Goal: Task Accomplishment & Management: Manage account settings

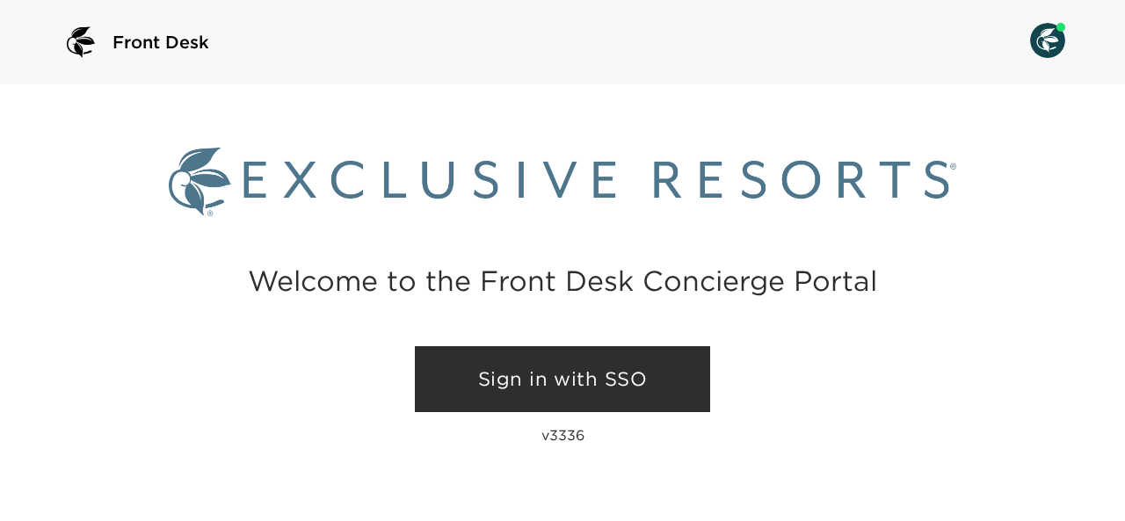
click at [567, 374] on link "Sign in with SSO" at bounding box center [562, 379] width 295 height 67
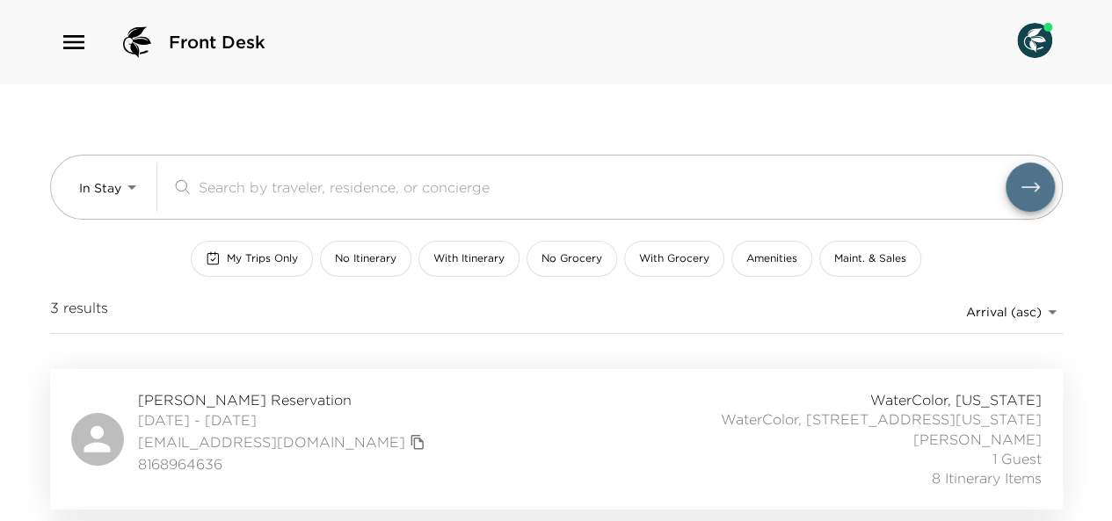
scroll to position [316, 0]
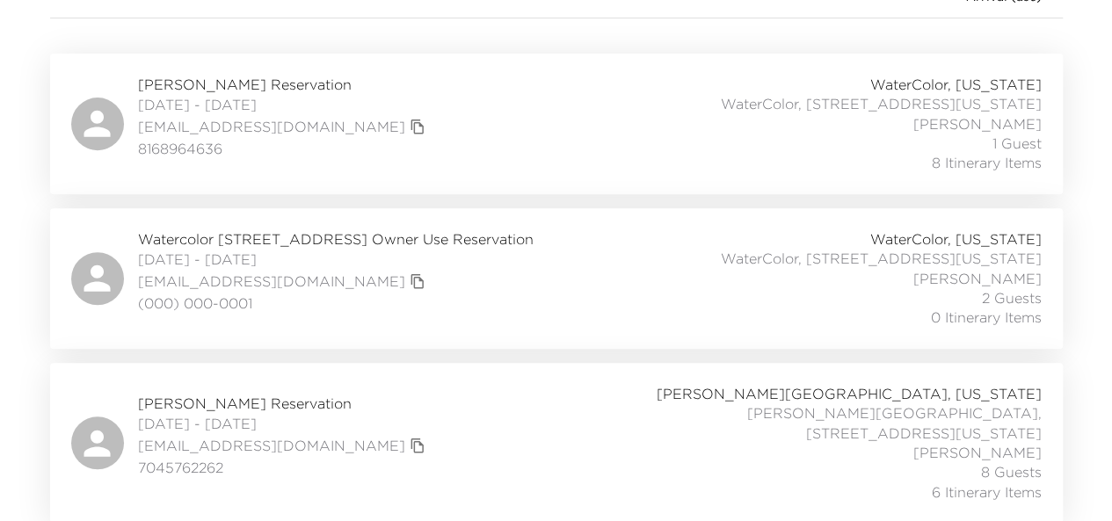
click at [599, 414] on div "Brian Fenn Reservation 10/01/2025 - 10/05/2025 bhfdestin@gmail.com 7045762262 R…" at bounding box center [556, 443] width 971 height 118
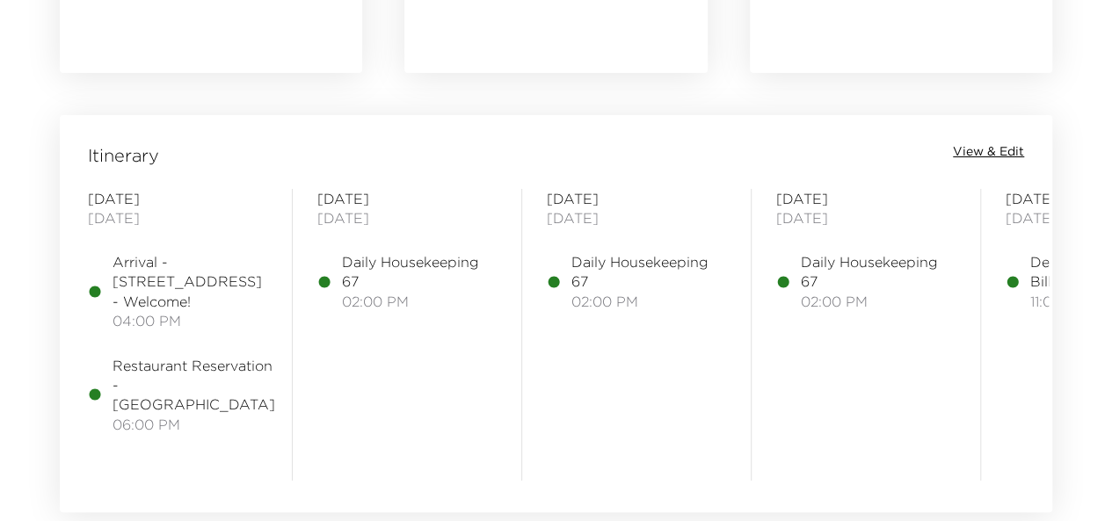
scroll to position [1361, 0]
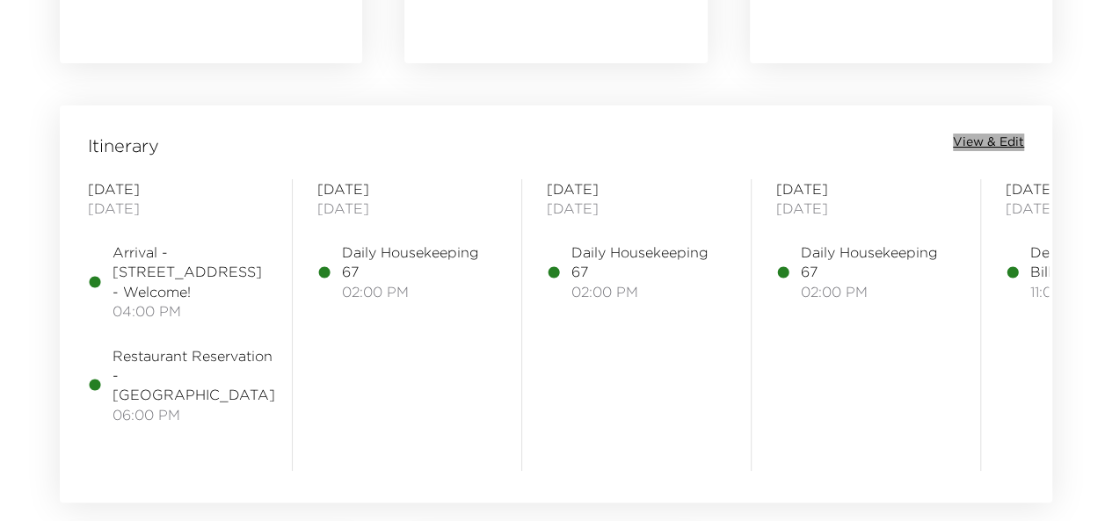
click at [981, 136] on span "View & Edit" at bounding box center [988, 143] width 71 height 18
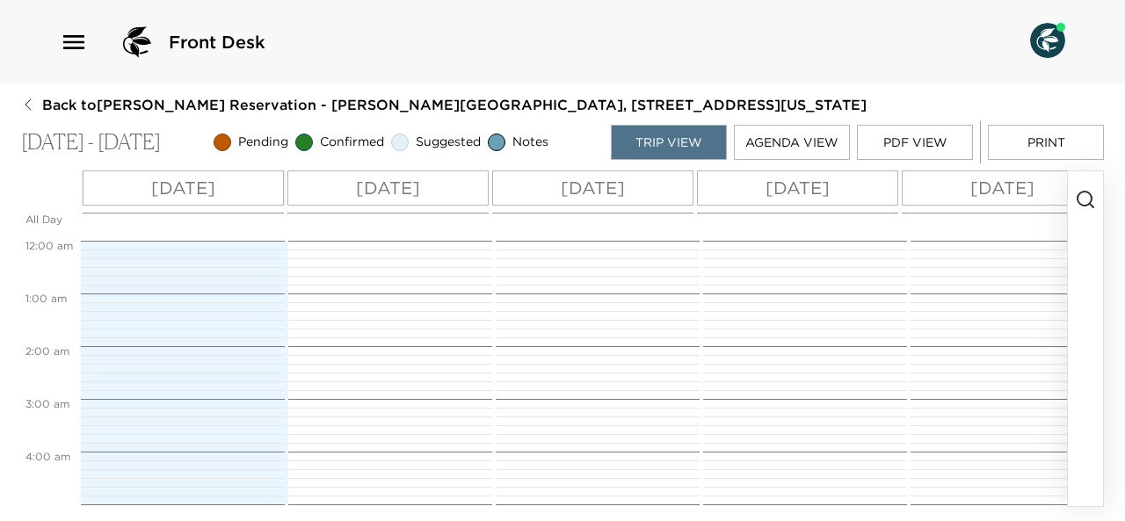
scroll to position [739, 0]
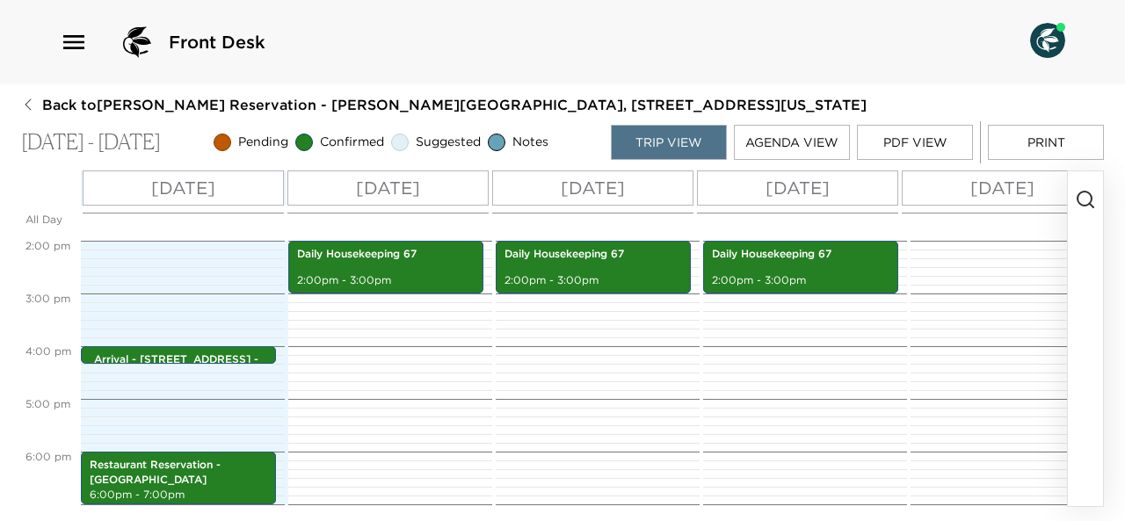
click at [1087, 205] on circle "button" at bounding box center [1085, 199] width 14 height 14
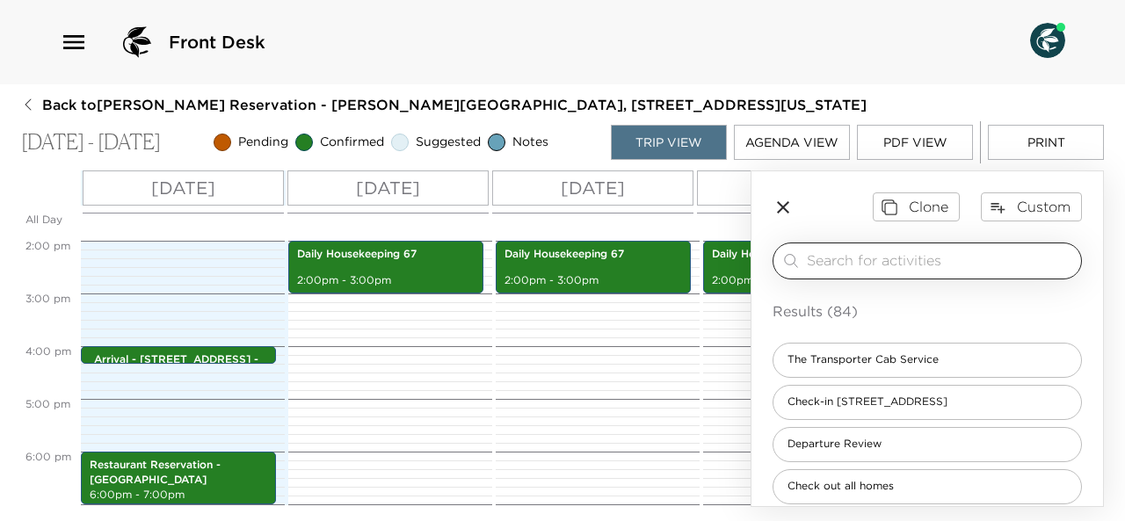
click at [925, 251] on input "search" at bounding box center [940, 261] width 267 height 20
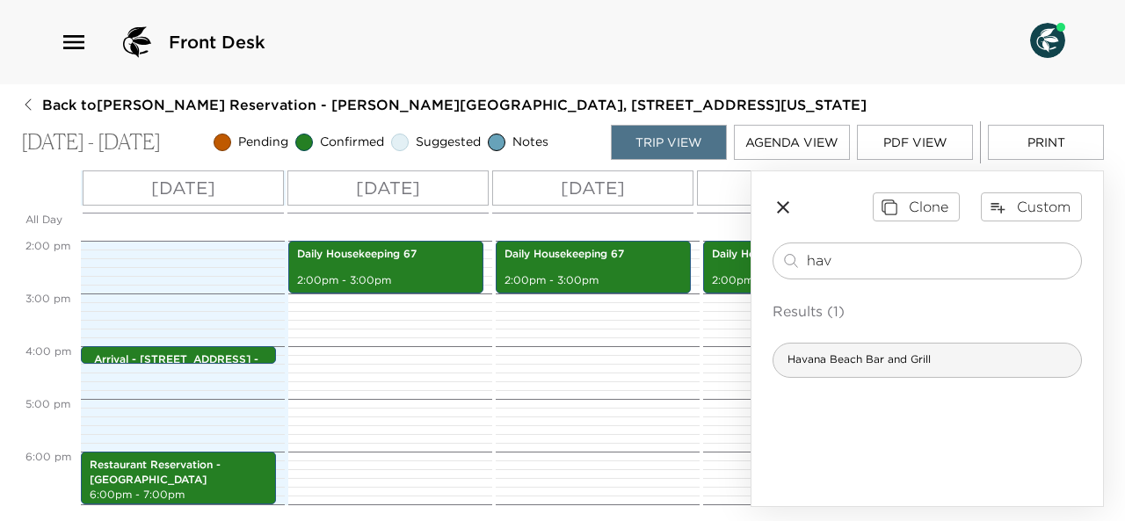
type input "hav"
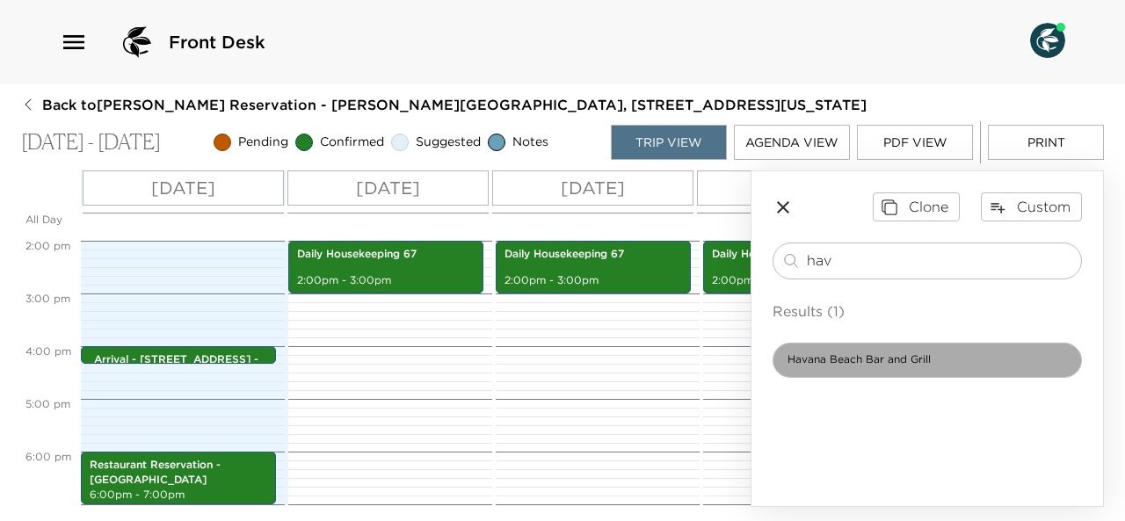
click at [893, 358] on span "Havana Beach Bar and Grill" at bounding box center [859, 360] width 171 height 15
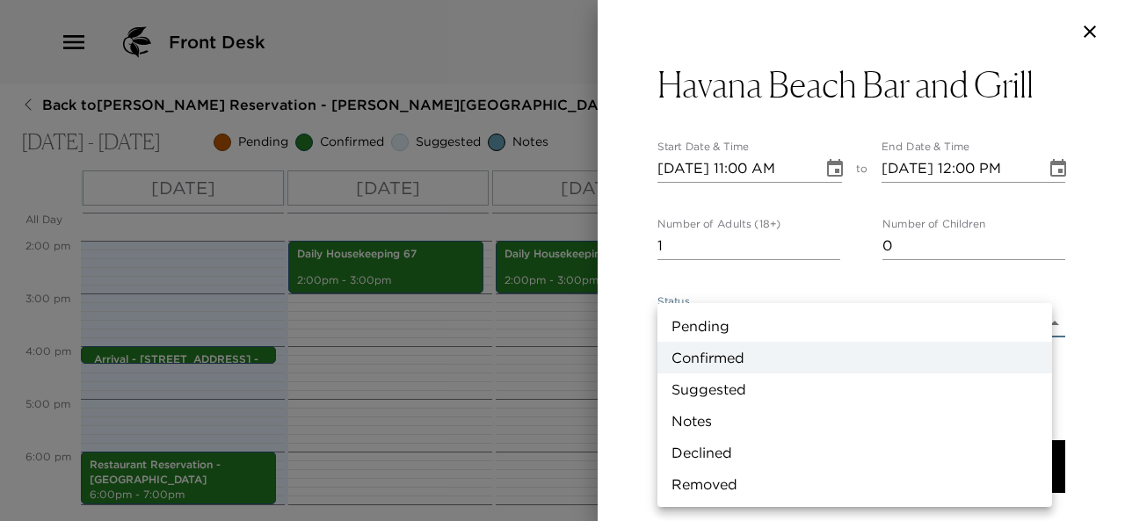
click at [742, 329] on body "Front Desk Back to [PERSON_NAME] Reservation - [PERSON_NAME][GEOGRAPHIC_DATA], …" at bounding box center [562, 260] width 1125 height 521
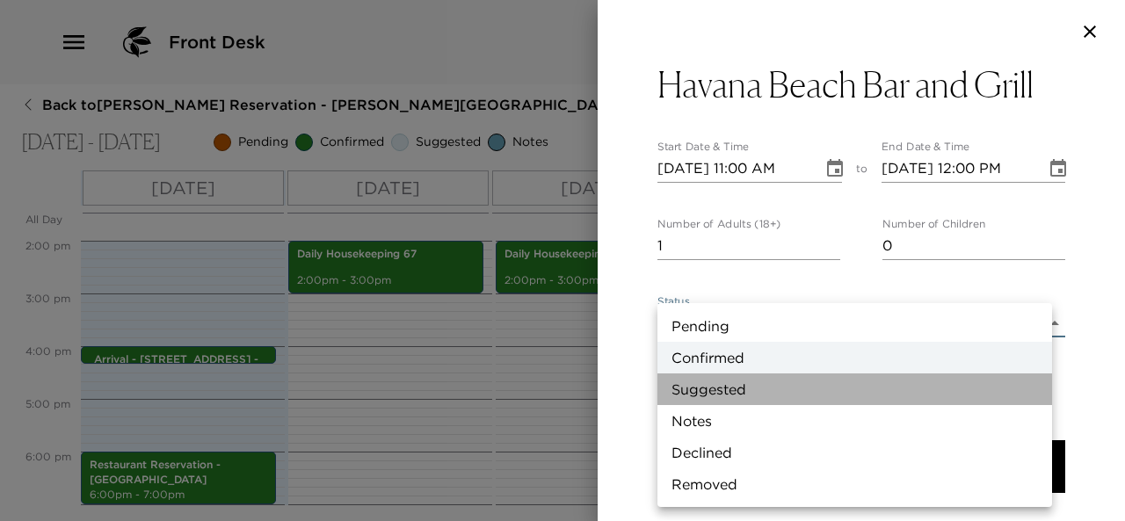
click at [739, 388] on li "Suggested" at bounding box center [855, 390] width 395 height 32
type input "Suggestion"
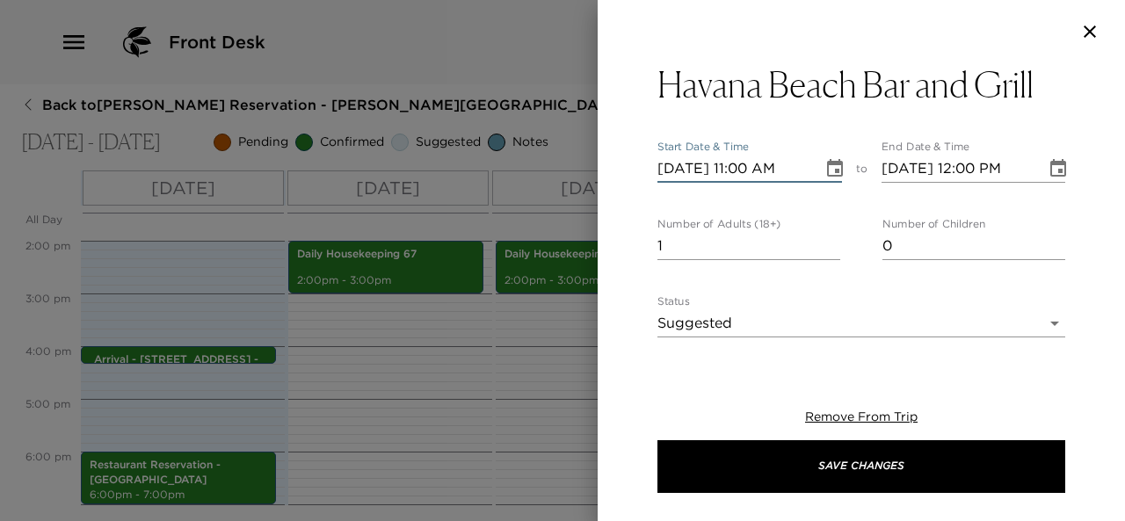
click at [688, 171] on input "[DATE] 11:00 AM" at bounding box center [734, 169] width 153 height 28
type input "[DATE] 11:00 AM"
type input "[DATE] 12:00 PM"
click at [751, 170] on input "[DATE] 11:00 AM" at bounding box center [734, 169] width 153 height 28
click at [797, 168] on input "[DATE] 06:00 AM" at bounding box center [734, 169] width 153 height 28
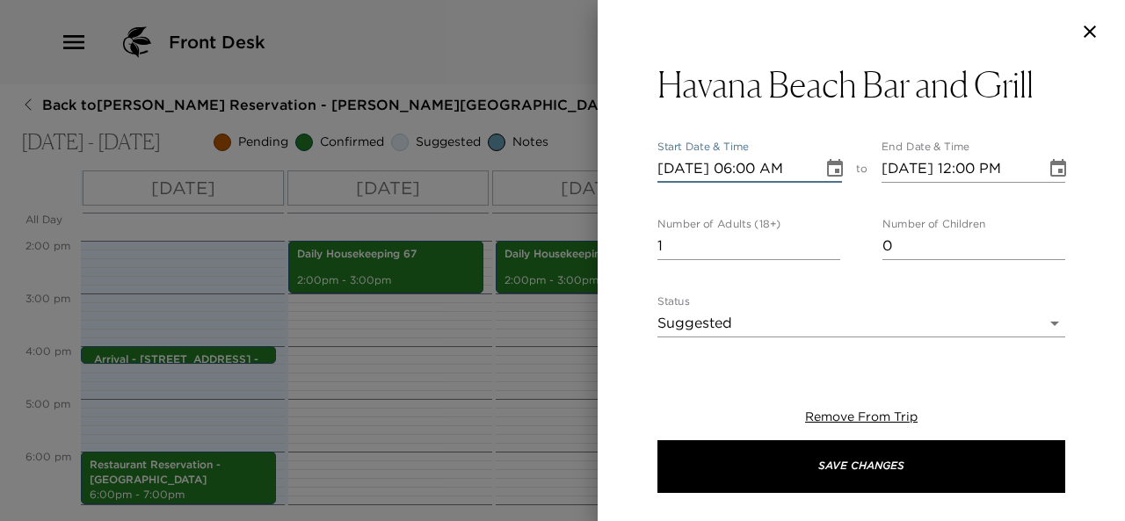
type input "[DATE] 06:00 PM"
type input "[DATE] 07:00 PM"
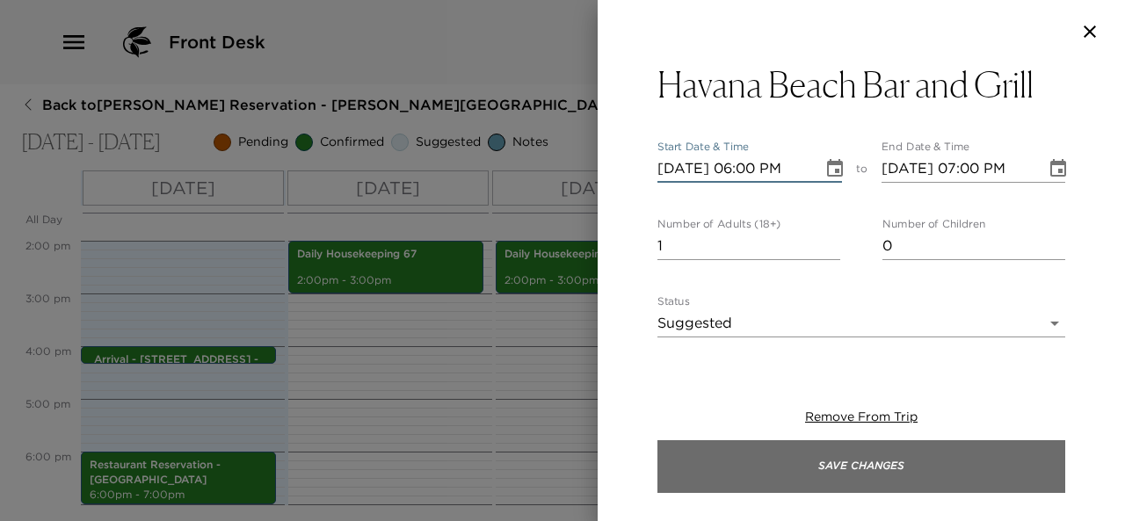
type input "[DATE] 06:00 PM"
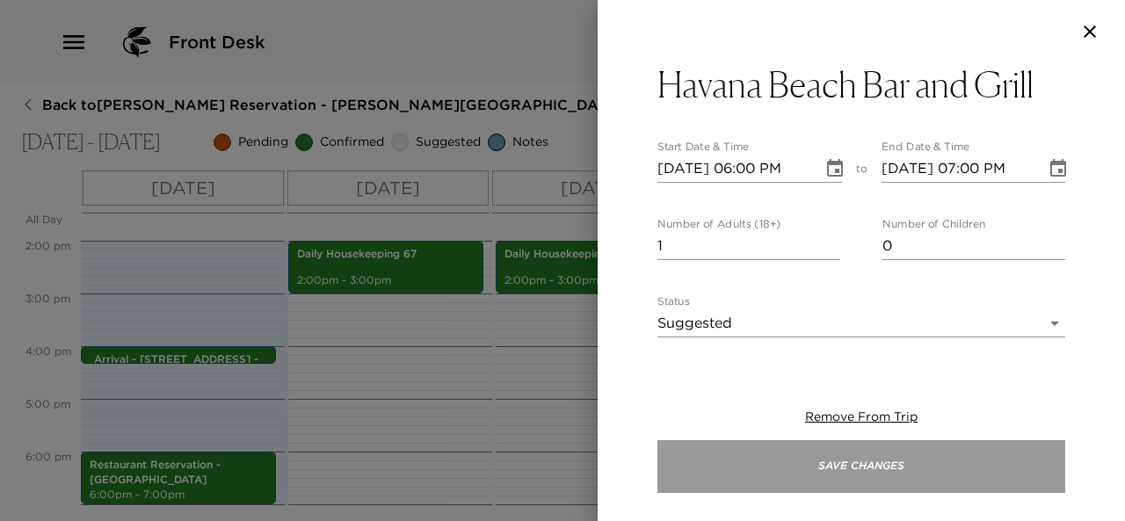
click at [822, 472] on button "Save Changes" at bounding box center [862, 467] width 408 height 53
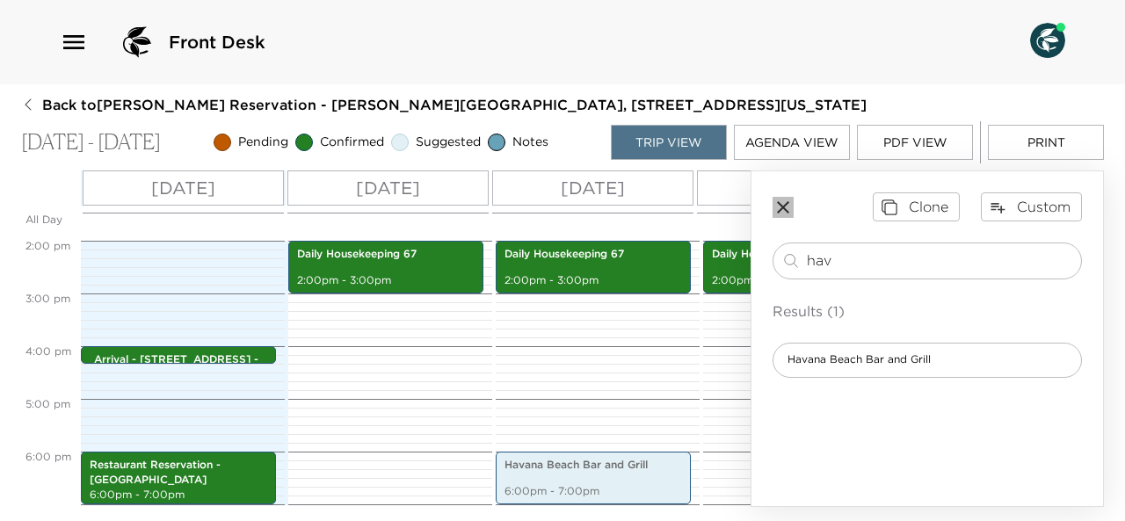
click at [786, 205] on icon "button" at bounding box center [783, 207] width 21 height 21
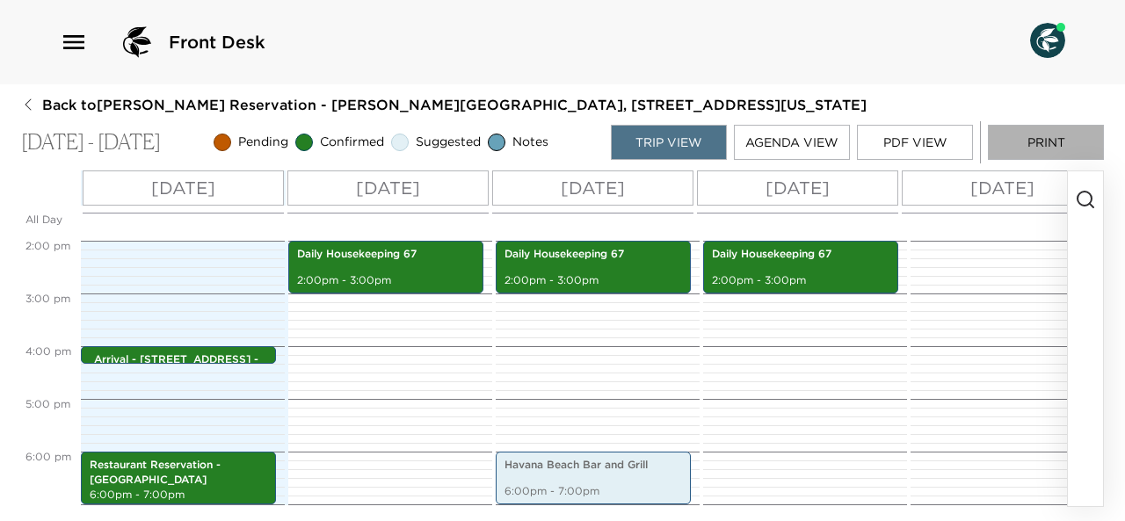
click at [1036, 145] on button "Print" at bounding box center [1046, 142] width 116 height 35
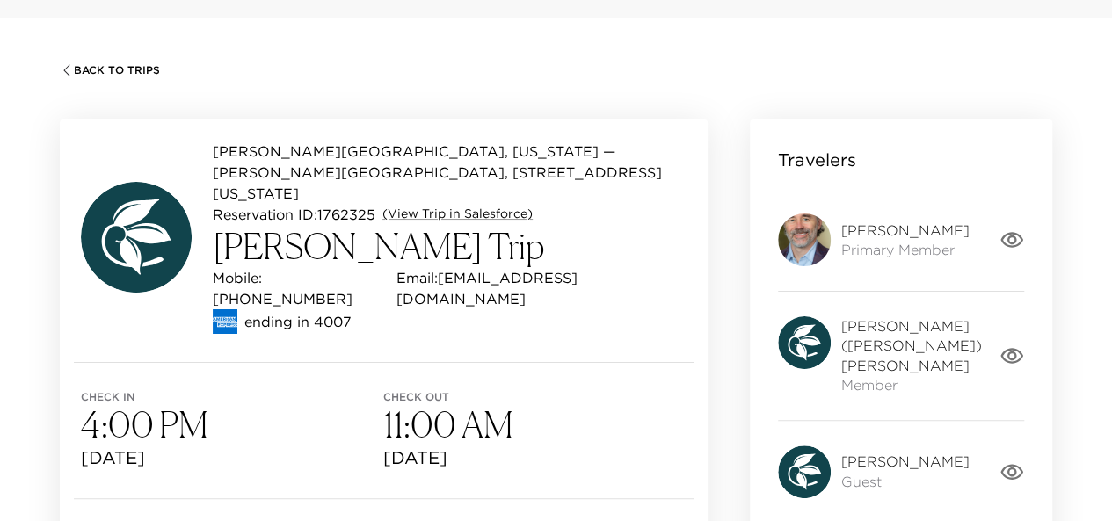
scroll to position [15, 0]
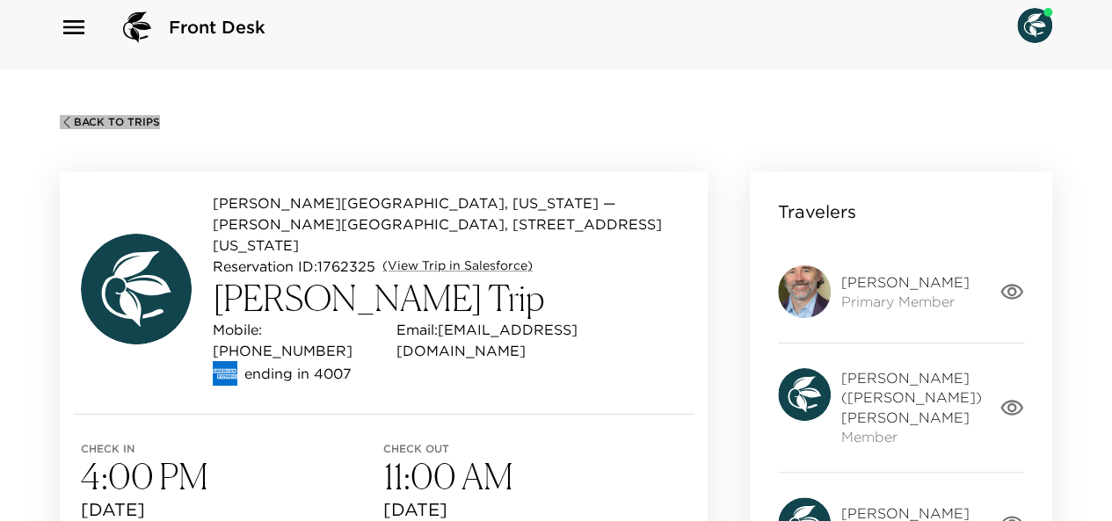
click at [125, 121] on span "Back To Trips" at bounding box center [117, 122] width 86 height 12
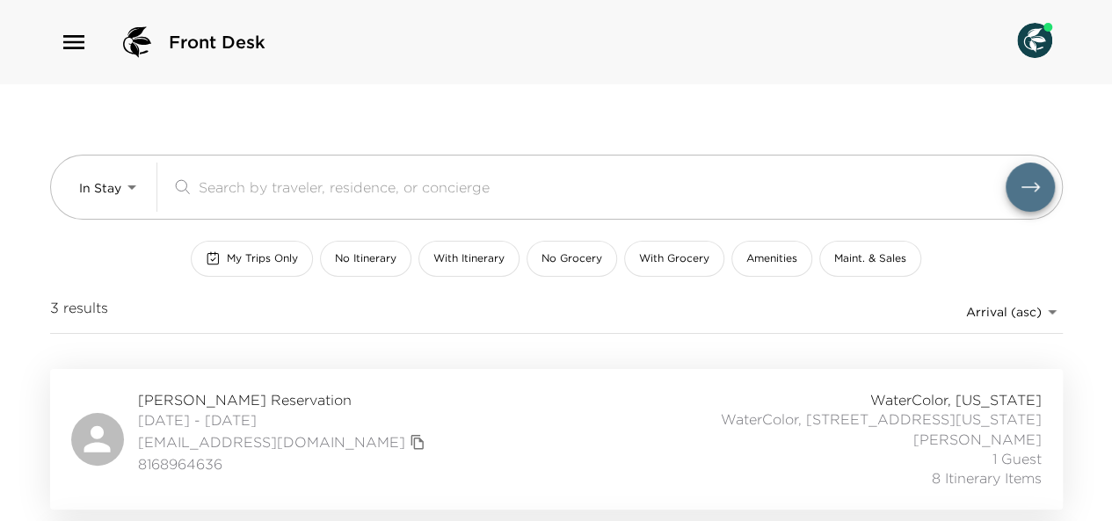
click at [395, 405] on div "[PERSON_NAME] Reservation [DATE] - [DATE] [EMAIL_ADDRESS][DOMAIN_NAME] 81689646…" at bounding box center [556, 439] width 971 height 98
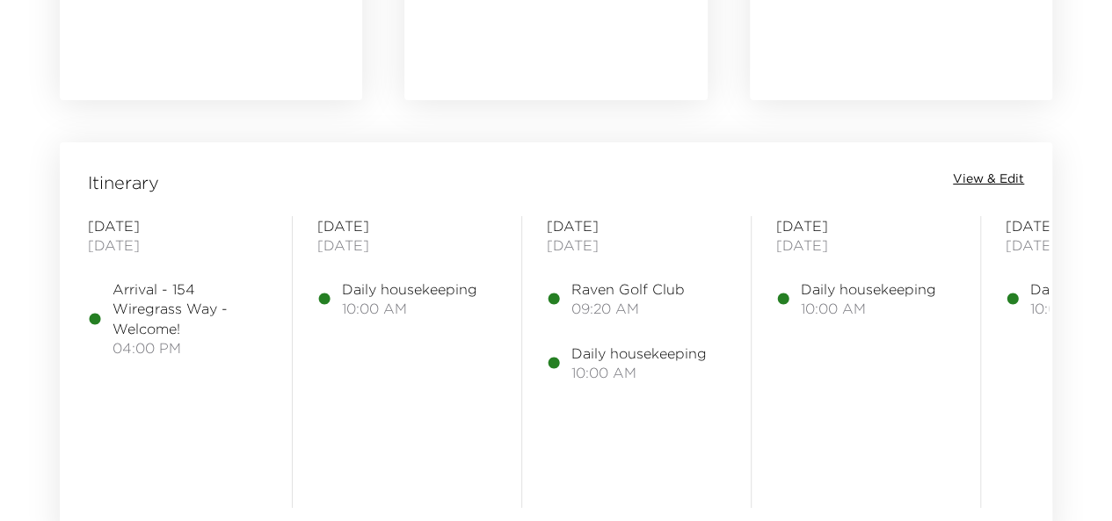
scroll to position [1328, 0]
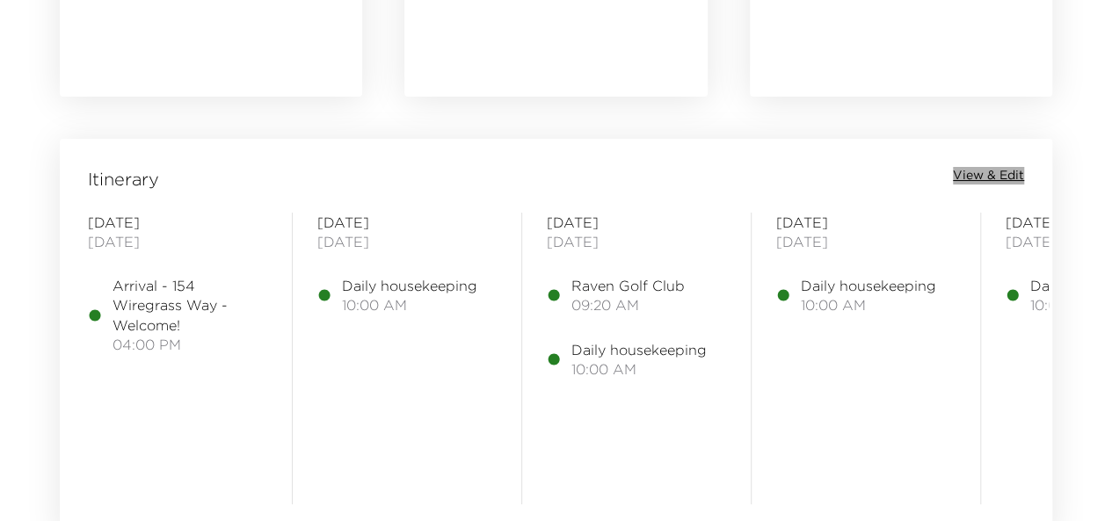
click at [994, 177] on span "View & Edit" at bounding box center [988, 176] width 71 height 18
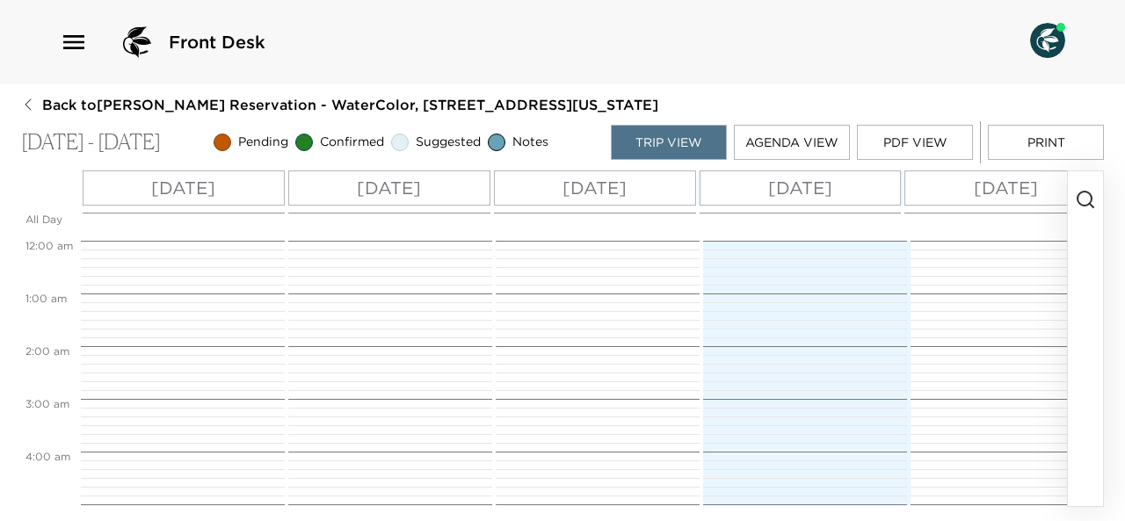
scroll to position [492, 0]
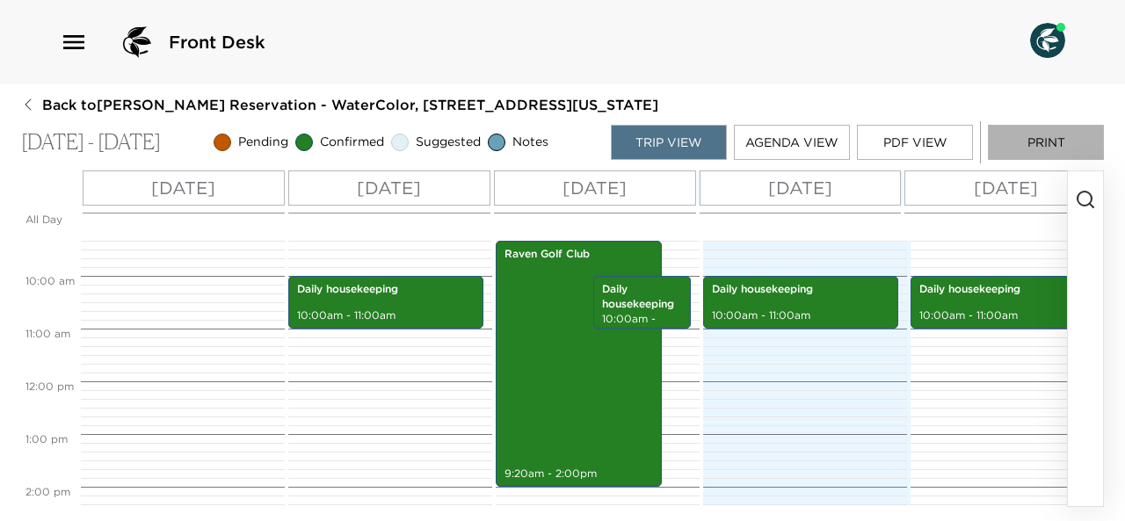
click at [1050, 143] on button "Print" at bounding box center [1046, 142] width 116 height 35
